Goal: Task Accomplishment & Management: Use online tool/utility

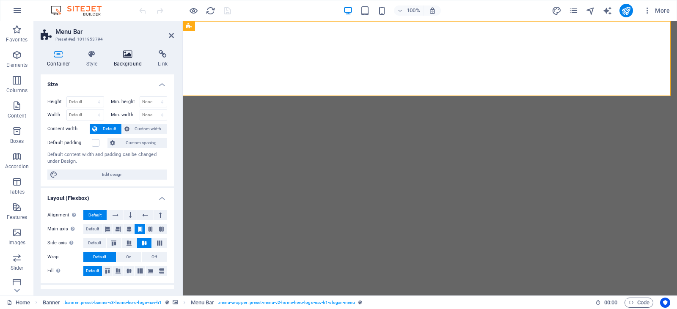
click at [122, 61] on h4 "Background" at bounding box center [129, 59] width 44 height 18
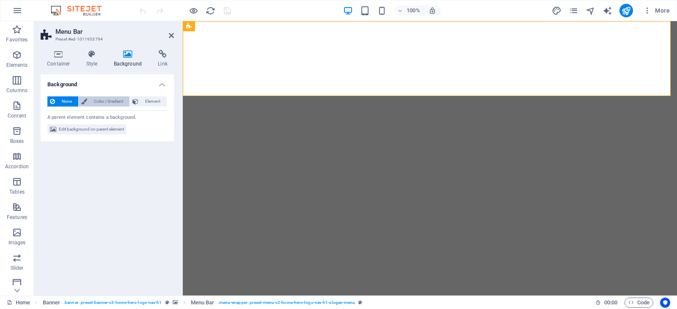
click at [115, 101] on span "Color / Gradient" at bounding box center [108, 101] width 37 height 10
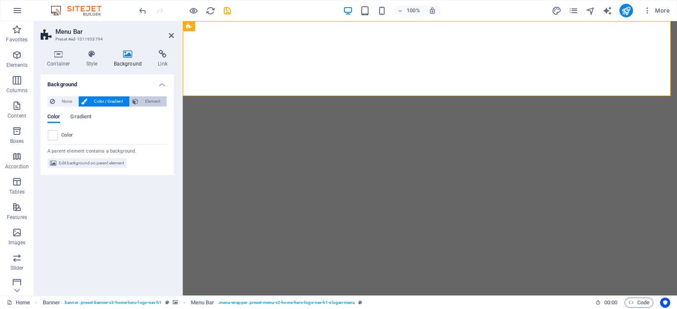
click at [146, 102] on span "Element" at bounding box center [152, 101] width 23 height 10
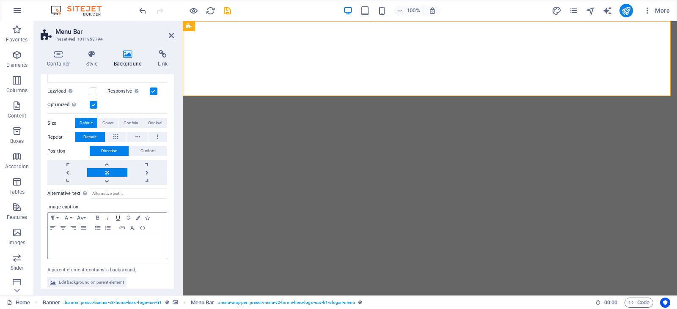
scroll to position [140, 0]
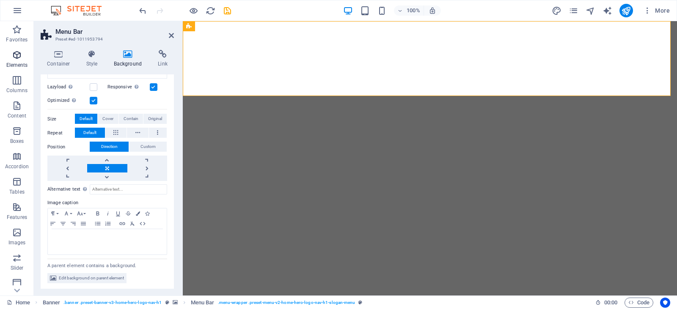
click at [16, 55] on icon "button" at bounding box center [17, 55] width 10 height 10
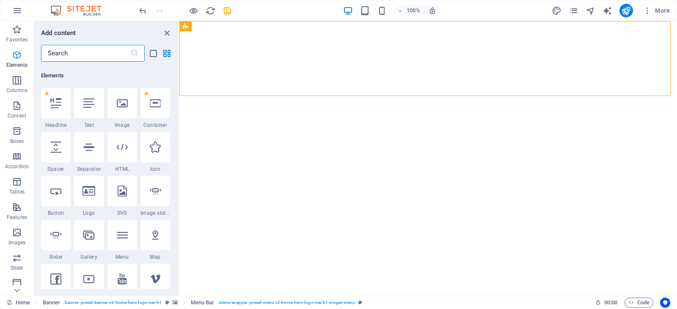
scroll to position [90, 0]
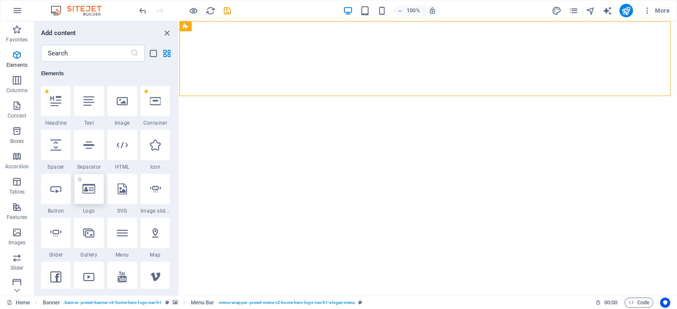
click at [89, 189] on icon at bounding box center [88, 189] width 13 height 11
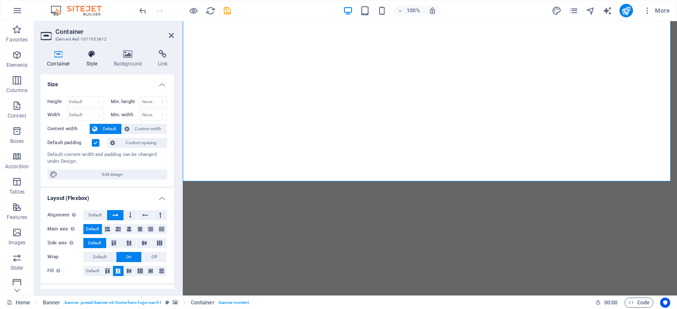
click at [93, 62] on h4 "Style" at bounding box center [93, 59] width 27 height 18
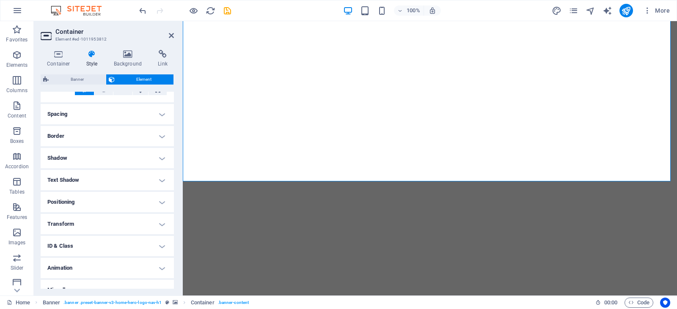
scroll to position [160, 0]
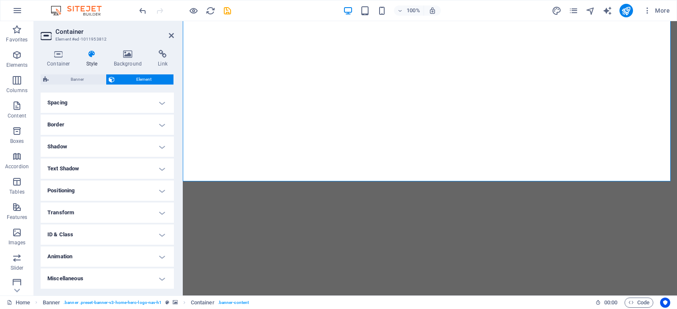
click at [101, 255] on h4 "Animation" at bounding box center [107, 257] width 133 height 20
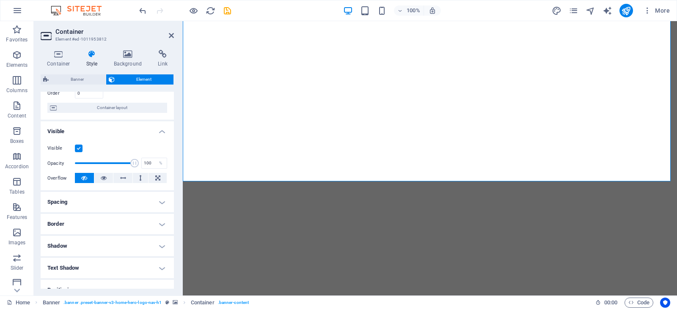
scroll to position [0, 0]
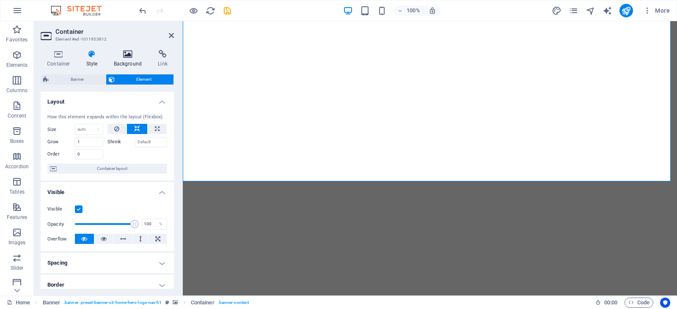
click at [128, 55] on icon at bounding box center [127, 54] width 41 height 8
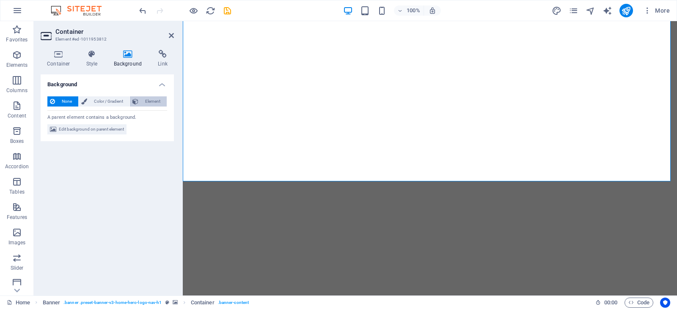
click at [151, 103] on span "Element" at bounding box center [152, 101] width 23 height 10
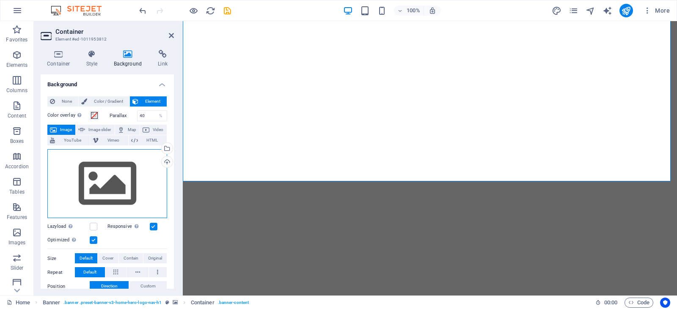
click at [113, 171] on div "Drag files here, click to choose files or select files from Files or our free s…" at bounding box center [107, 183] width 120 height 69
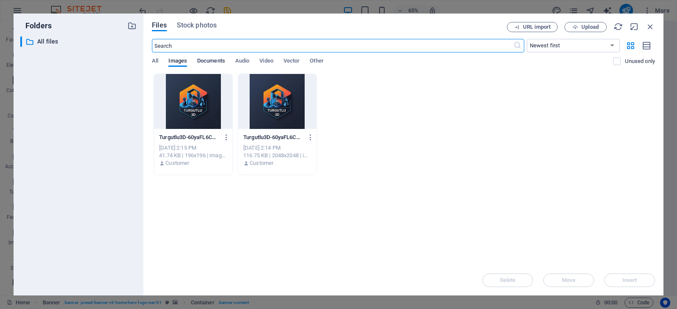
click at [211, 61] on span "Documents" at bounding box center [211, 62] width 28 height 12
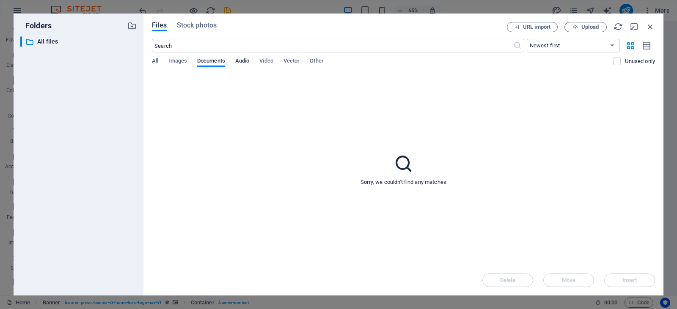
click at [241, 61] on span "Audio" at bounding box center [242, 62] width 14 height 12
click at [269, 60] on span "Video" at bounding box center [266, 62] width 14 height 12
click at [290, 61] on span "Vector" at bounding box center [291, 62] width 16 height 12
click at [323, 63] on span "Other" at bounding box center [317, 62] width 14 height 12
click at [156, 58] on span "All" at bounding box center [155, 62] width 6 height 12
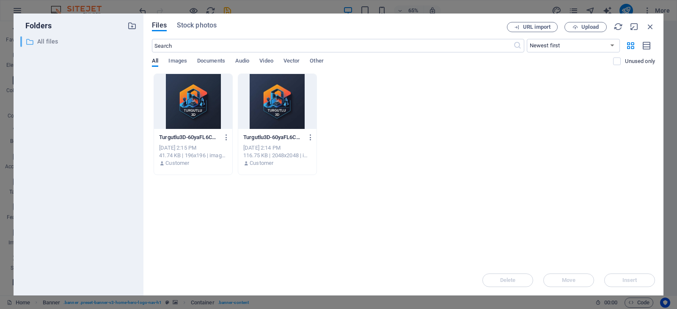
click at [38, 44] on p "All files" at bounding box center [79, 42] width 84 height 10
click at [646, 25] on icon "button" at bounding box center [649, 26] width 9 height 9
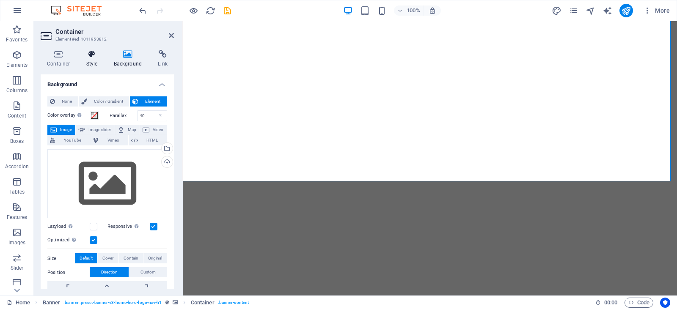
click at [93, 57] on icon at bounding box center [92, 54] width 24 height 8
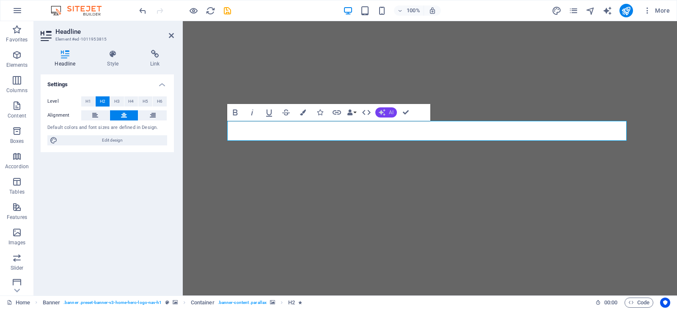
click at [388, 112] on button "AI" at bounding box center [386, 112] width 22 height 10
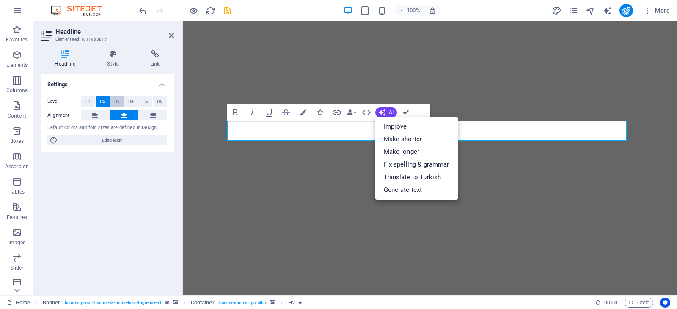
click at [116, 99] on span "H3" at bounding box center [116, 101] width 5 height 10
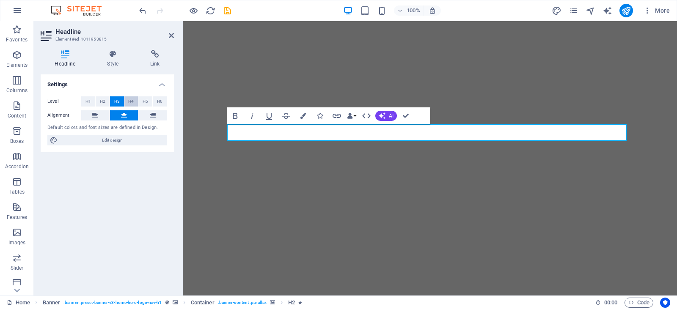
click at [132, 99] on span "H4" at bounding box center [130, 101] width 5 height 10
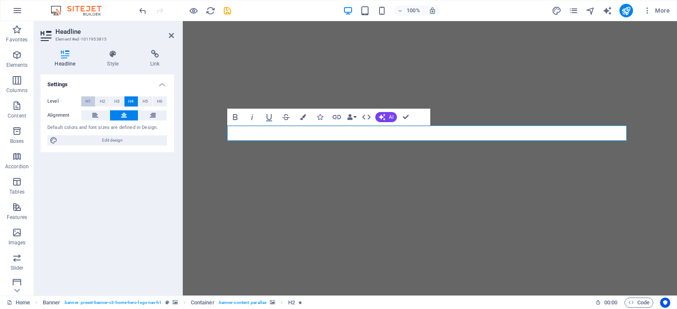
click at [94, 102] on button "H1" at bounding box center [88, 101] width 14 height 10
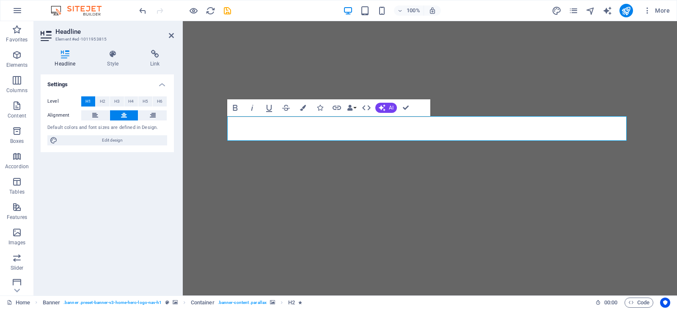
click at [108, 196] on div "Settings Level H1 H2 H3 H4 H5 H6 Alignment Default colors and font sizes are de…" at bounding box center [107, 181] width 133 height 214
click at [104, 139] on span "Edit design" at bounding box center [112, 140] width 104 height 10
select select "px"
select select "400"
select select "px"
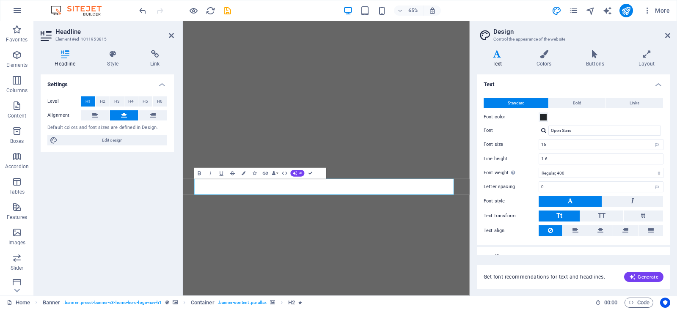
click at [102, 216] on div "Settings Level H1 H2 H3 H4 H5 H6 Alignment Default colors and font sizes are de…" at bounding box center [107, 181] width 133 height 214
click at [669, 35] on icon at bounding box center [667, 35] width 5 height 7
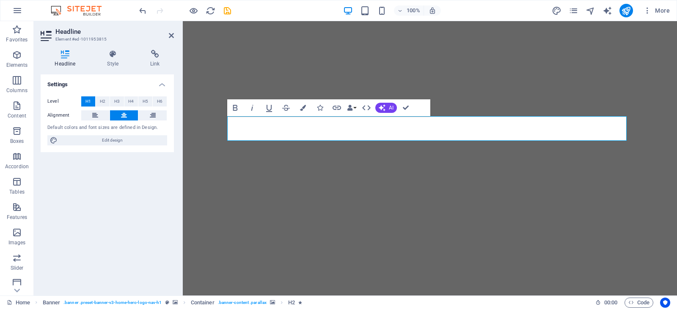
click at [109, 217] on div "Settings Level H1 H2 H3 H4 H5 H6 Alignment Default colors and font sizes are de…" at bounding box center [107, 181] width 133 height 214
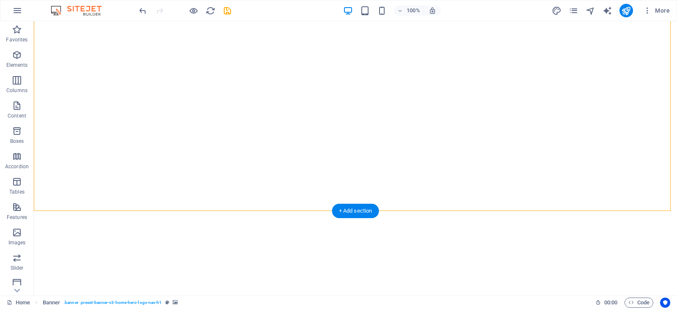
select select "vh"
select select "header"
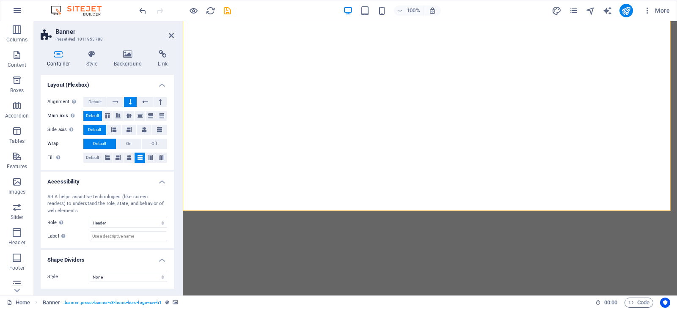
scroll to position [106, 0]
click at [12, 132] on span "Images" at bounding box center [17, 131] width 34 height 20
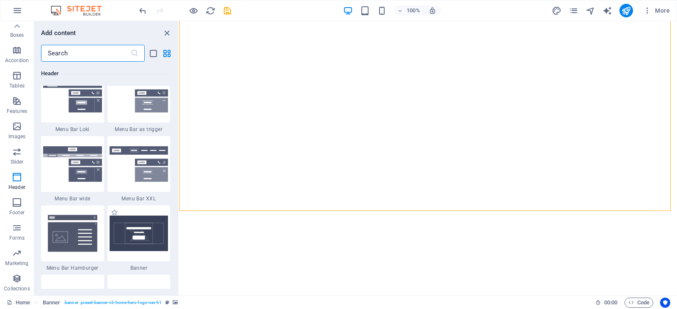
scroll to position [5304, 0]
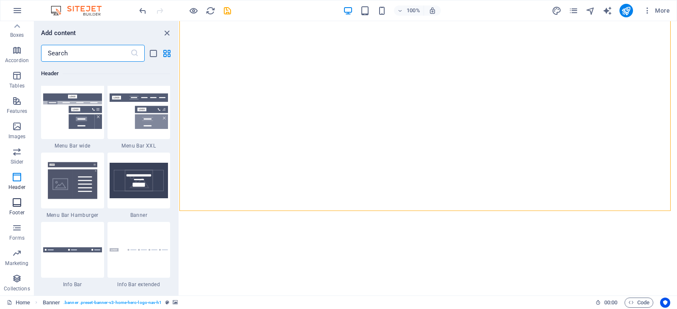
click at [22, 206] on icon "button" at bounding box center [17, 203] width 10 height 10
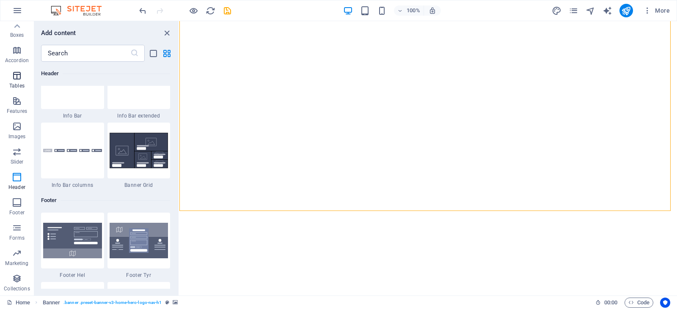
click at [14, 83] on p "Tables" at bounding box center [16, 85] width 15 height 7
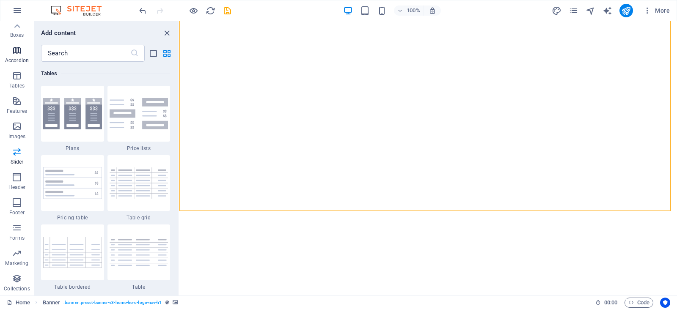
click at [18, 53] on icon "button" at bounding box center [17, 50] width 10 height 10
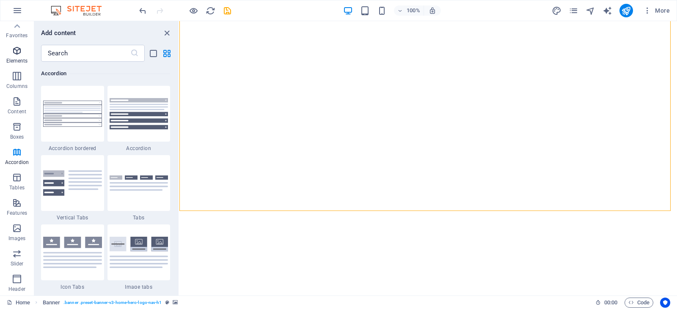
scroll to position [0, 0]
click at [19, 57] on icon "button" at bounding box center [17, 55] width 10 height 10
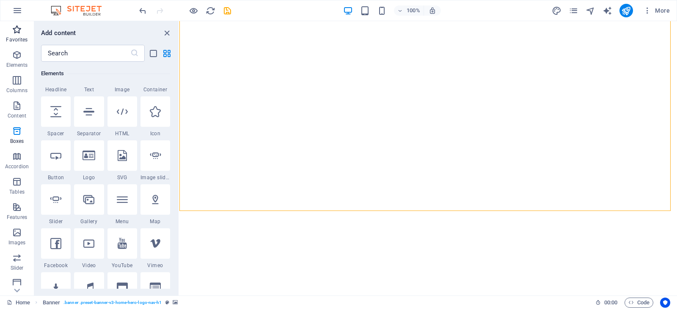
scroll to position [90, 0]
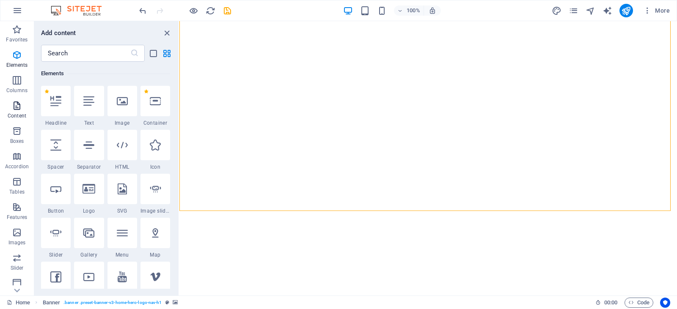
click at [18, 111] on span "Content" at bounding box center [17, 111] width 34 height 20
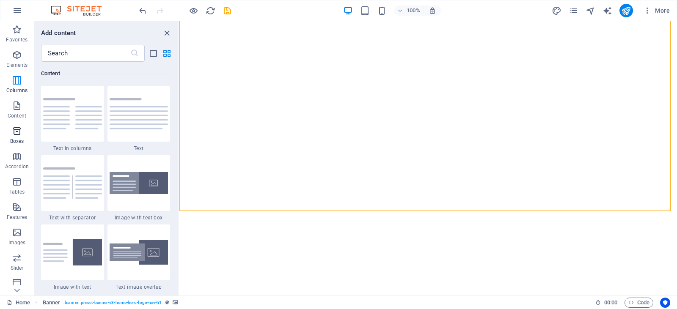
click at [14, 131] on icon "button" at bounding box center [17, 131] width 10 height 10
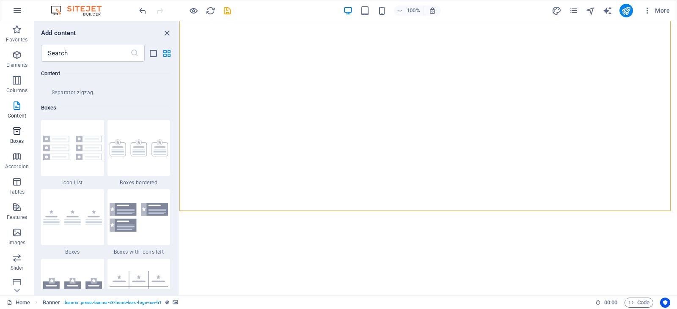
scroll to position [2333, 0]
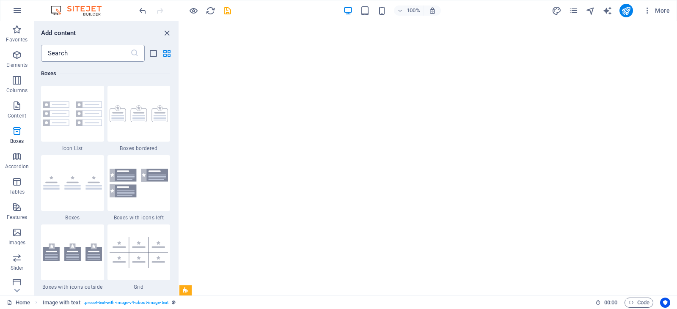
click at [103, 56] on input "text" at bounding box center [85, 53] width 89 height 17
click at [151, 53] on icon "list-view" at bounding box center [153, 54] width 10 height 10
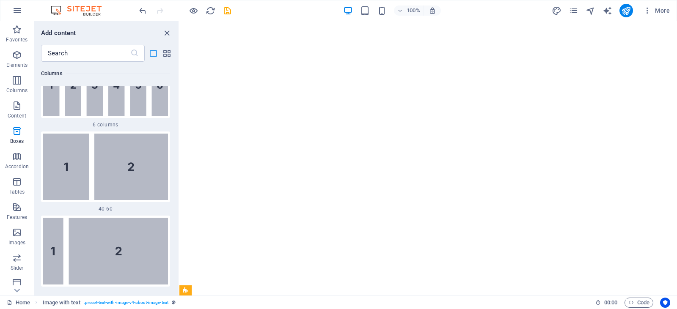
scroll to position [6175, 0]
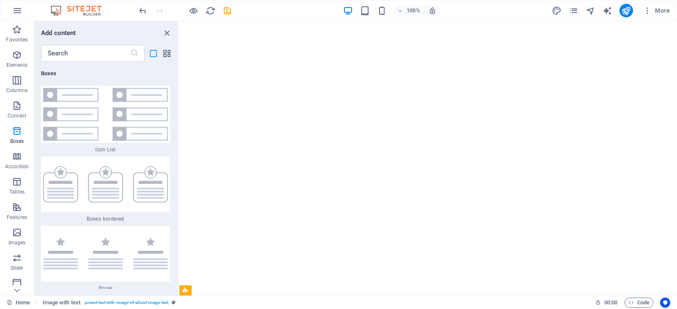
click at [157, 51] on icon "list-view" at bounding box center [153, 54] width 10 height 10
click at [154, 54] on icon "list-view" at bounding box center [153, 54] width 10 height 10
drag, startPoint x: 154, startPoint y: 56, endPoint x: 124, endPoint y: 96, distance: 50.3
click at [154, 56] on icon "list-view" at bounding box center [153, 54] width 10 height 10
click at [100, 115] on img at bounding box center [105, 114] width 125 height 53
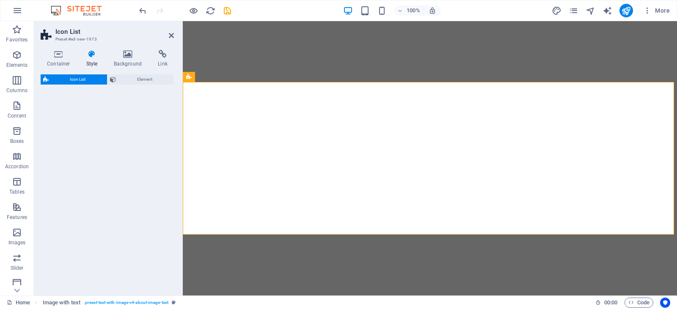
select select "rem"
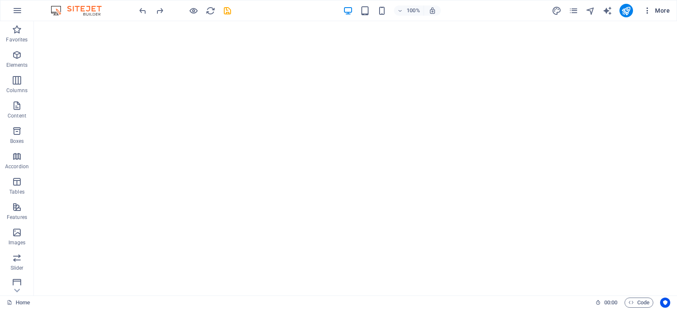
click at [660, 10] on span "More" at bounding box center [656, 10] width 27 height 8
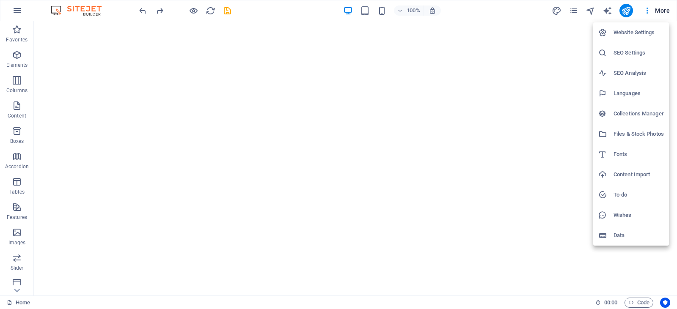
click at [608, 13] on div at bounding box center [338, 154] width 677 height 309
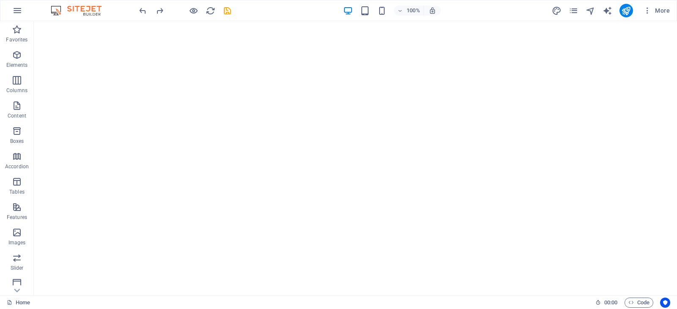
click at [607, 13] on icon "text_generator" at bounding box center [607, 11] width 10 height 10
select select "English"
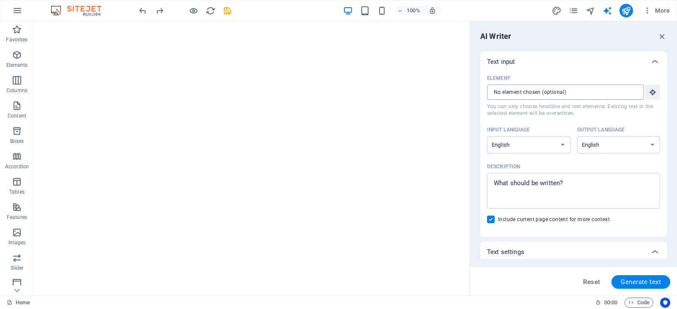
click at [563, 93] on input "Element ​ You can only choose headline and text elements. Existing text in the …" at bounding box center [562, 92] width 151 height 15
click at [664, 37] on icon "button" at bounding box center [661, 36] width 9 height 9
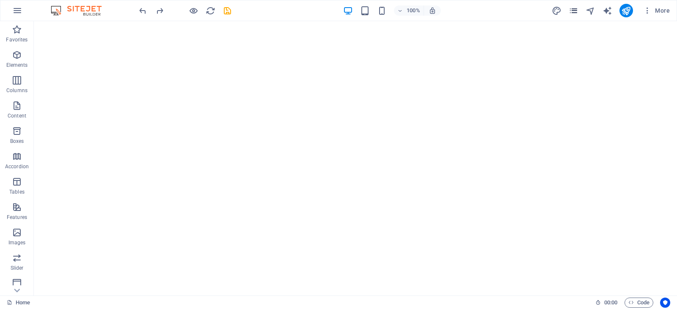
click at [577, 14] on icon "pages" at bounding box center [574, 11] width 10 height 10
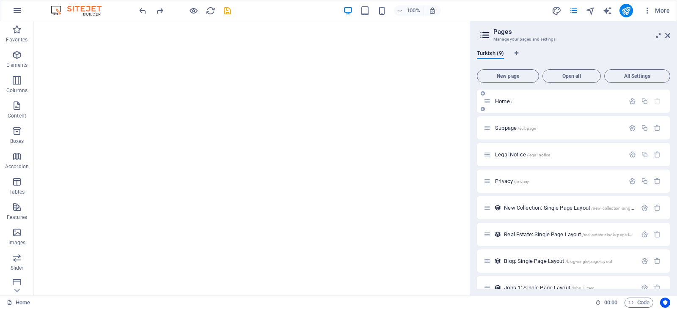
click at [558, 98] on div "Home /" at bounding box center [553, 101] width 141 height 10
click at [555, 103] on p "Home /" at bounding box center [558, 101] width 127 height 5
click at [541, 132] on div "Subpage /subpage" at bounding box center [553, 128] width 141 height 10
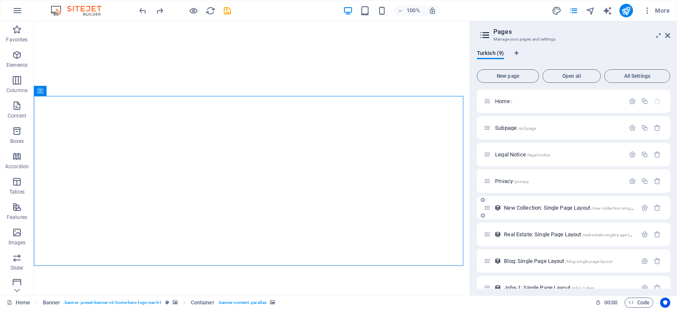
click at [558, 207] on span "New Collection: Single Page Layout /new-collection-single-page-layout" at bounding box center [580, 208] width 153 height 6
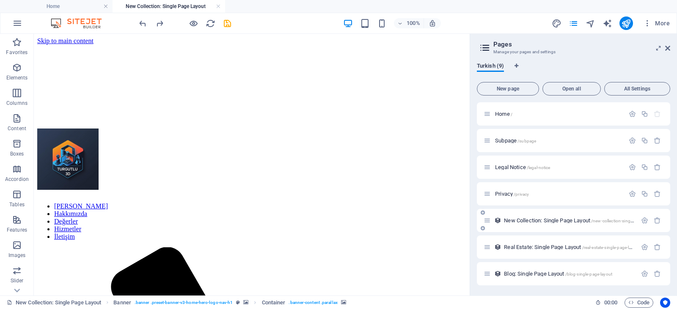
scroll to position [0, 0]
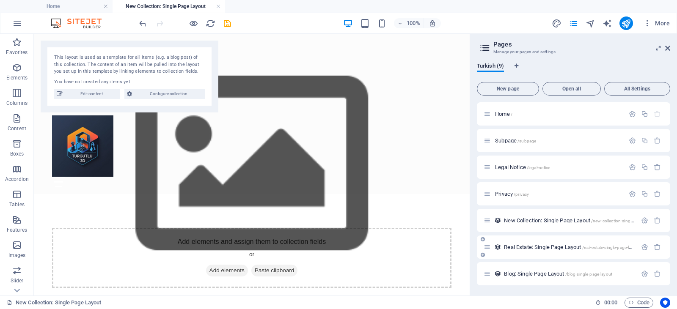
click at [549, 244] on div "Real Estate: Single Page Layout /real-estate-single-page-layout" at bounding box center [559, 247] width 153 height 10
click at [551, 119] on div "Home /" at bounding box center [573, 113] width 193 height 23
click at [542, 118] on div "Home /" at bounding box center [553, 114] width 141 height 10
click at [499, 113] on span "Home /" at bounding box center [503, 114] width 17 height 6
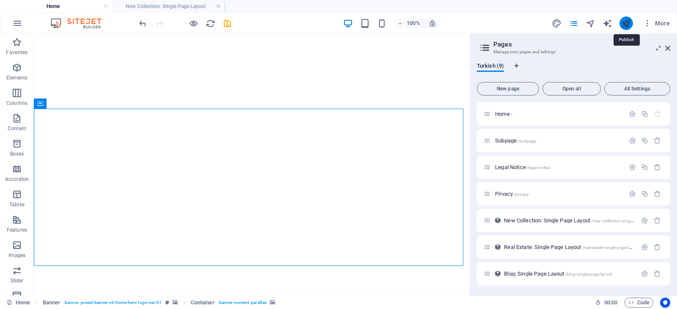
click at [625, 22] on icon "publish" at bounding box center [626, 24] width 10 height 10
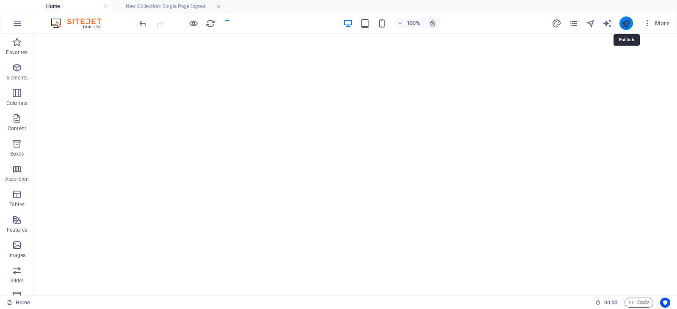
click at [625, 22] on icon "publish" at bounding box center [626, 24] width 10 height 10
